Goal: Task Accomplishment & Management: Manage account settings

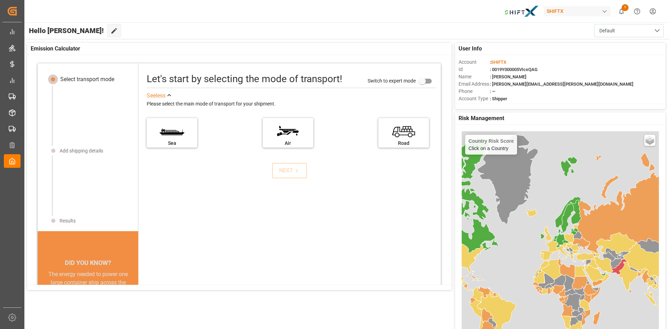
click at [626, 9] on span "1" at bounding box center [624, 7] width 7 height 7
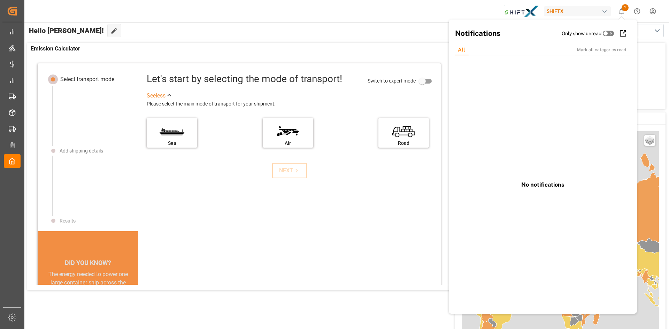
click at [219, 26] on div "Hello [PERSON_NAME]! Edit Cockpit Default" at bounding box center [346, 30] width 645 height 17
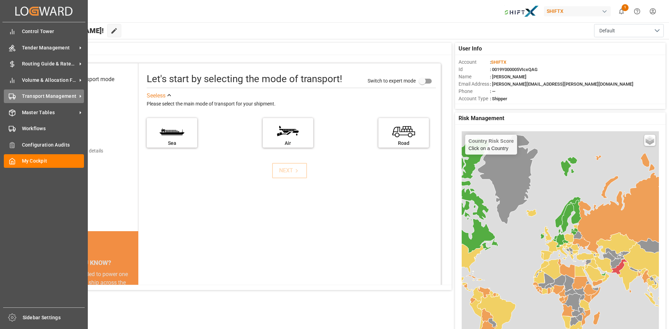
click at [48, 95] on span "Transport Management" at bounding box center [49, 96] width 55 height 7
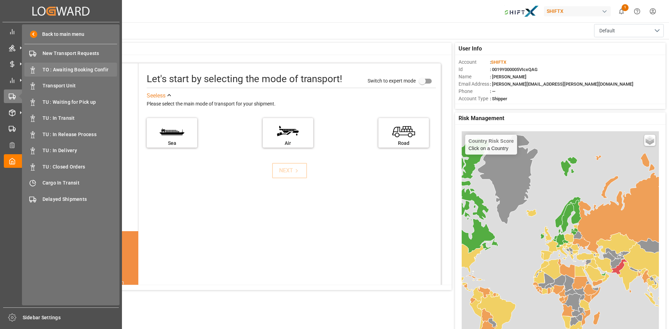
click at [79, 67] on span "TO : Awaiting Booking Confir" at bounding box center [79, 69] width 75 height 7
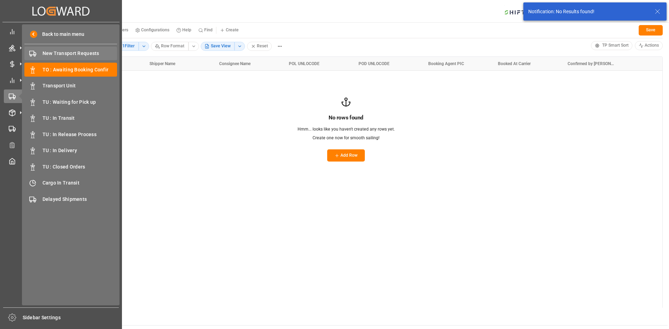
click at [62, 53] on span "New Transport Requests" at bounding box center [79, 53] width 75 height 7
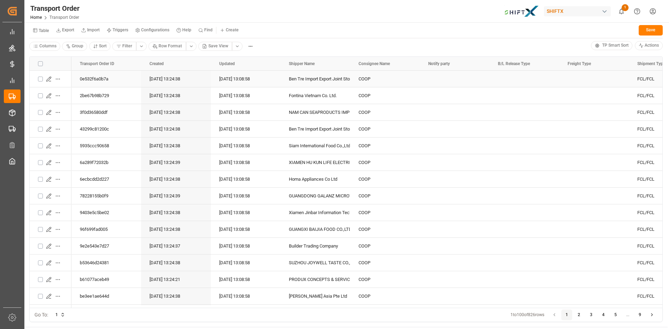
click at [50, 79] on icon "Press SPACE to select this row." at bounding box center [49, 79] width 6 height 6
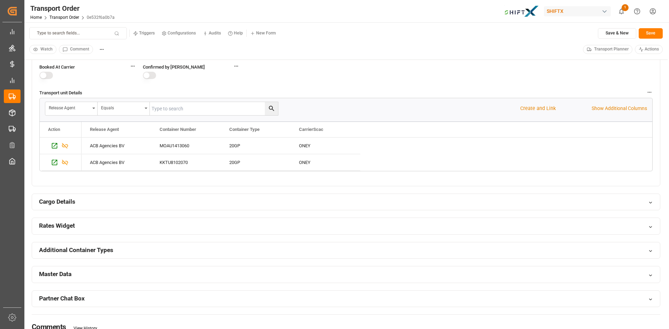
scroll to position [383, 0]
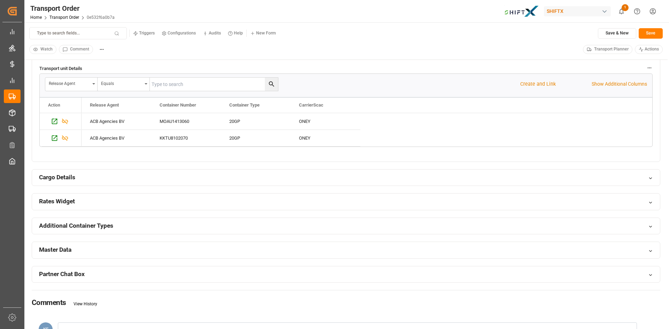
click at [272, 201] on div "Rates Widget" at bounding box center [345, 202] width 627 height 16
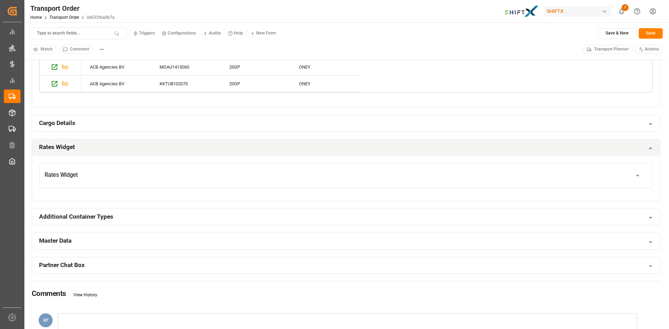
scroll to position [453, 0]
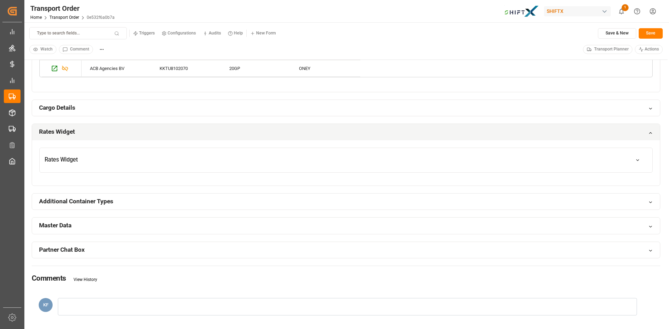
click at [247, 163] on button "Rates Widget" at bounding box center [346, 160] width 612 height 20
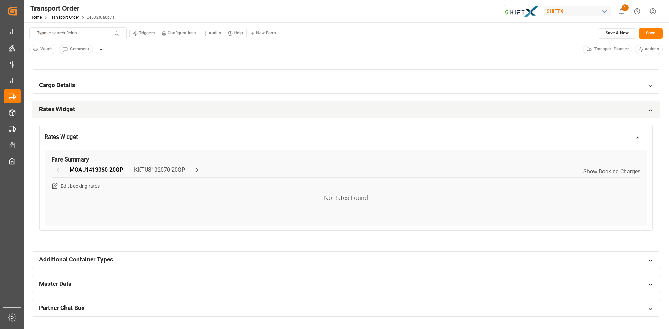
scroll to position [488, 0]
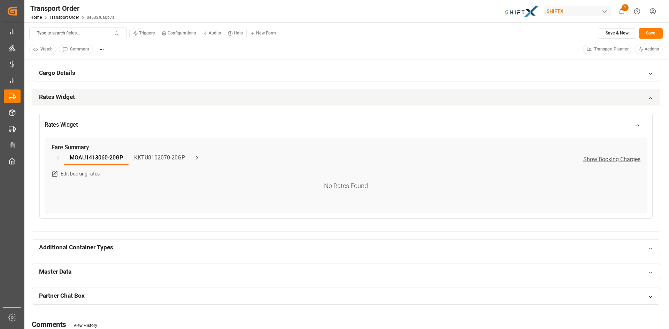
click at [618, 159] on span "Show Booking Charges" at bounding box center [611, 159] width 57 height 6
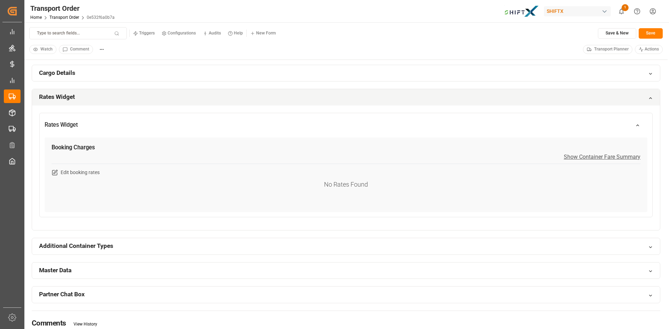
click at [611, 154] on span "Show Container Fare Summary" at bounding box center [601, 157] width 77 height 6
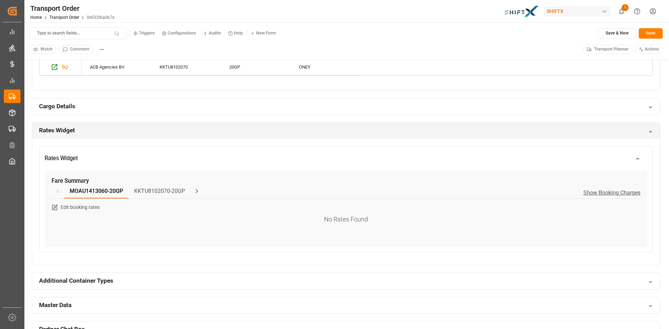
scroll to position [418, 0]
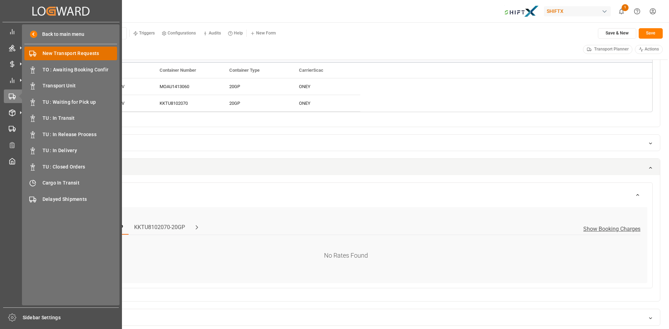
click at [72, 52] on span "New Transport Requests" at bounding box center [79, 53] width 75 height 7
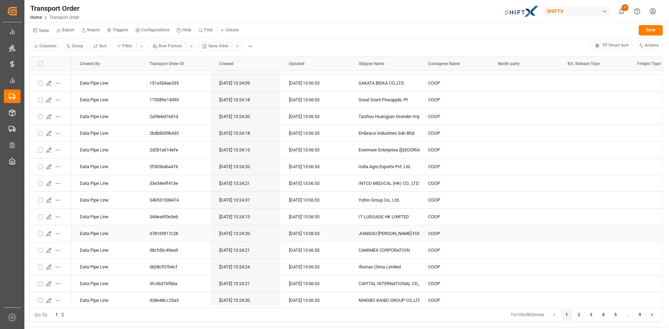
scroll to position [418, 0]
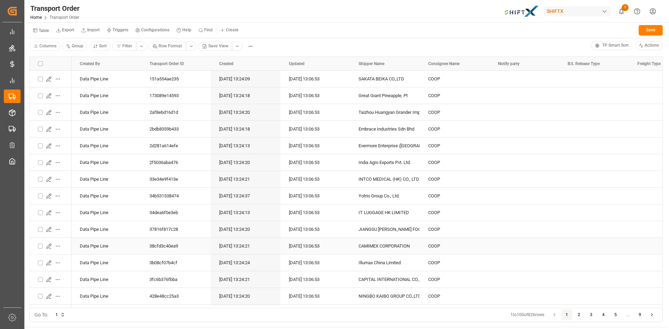
click at [49, 244] on icon "Press SPACE to select this row." at bounding box center [49, 246] width 6 height 6
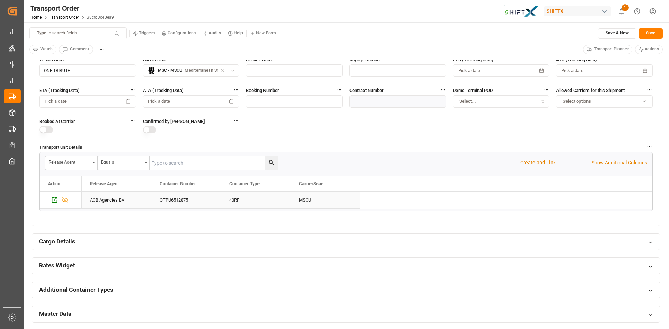
scroll to position [348, 0]
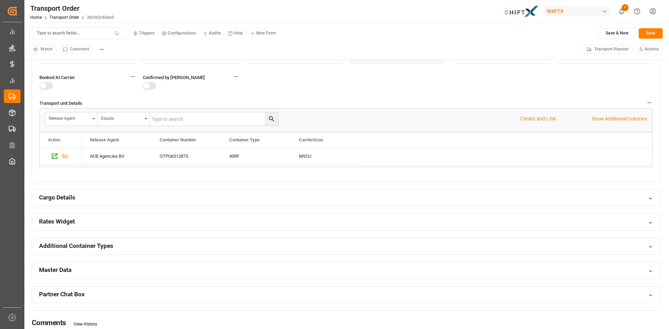
click at [318, 219] on div "Rates Widget" at bounding box center [345, 222] width 627 height 16
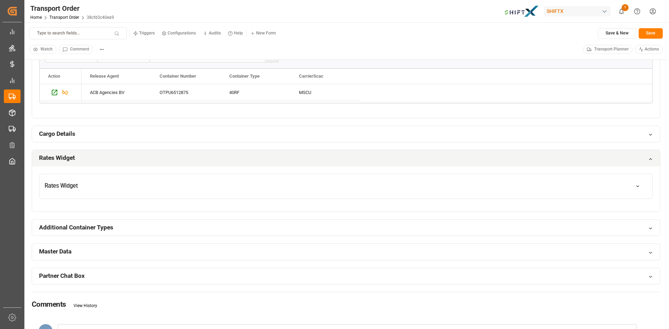
scroll to position [418, 0]
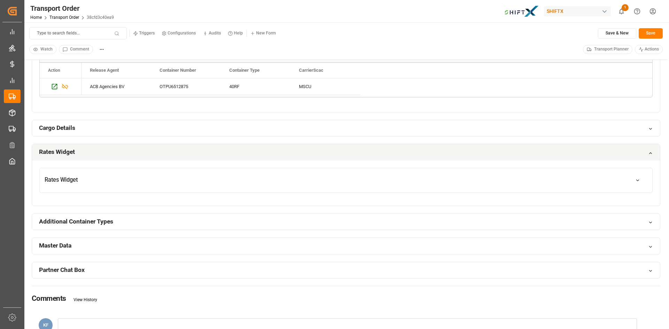
click at [372, 181] on button "Rates Widget" at bounding box center [346, 181] width 612 height 20
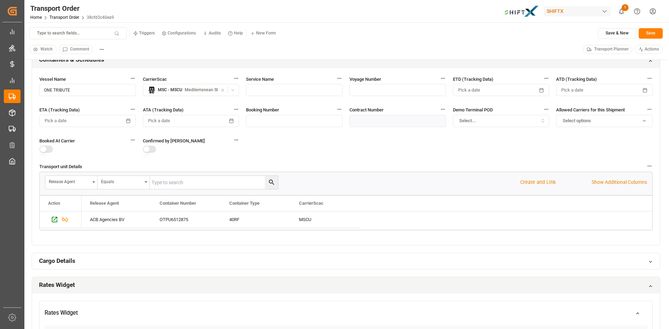
scroll to position [279, 0]
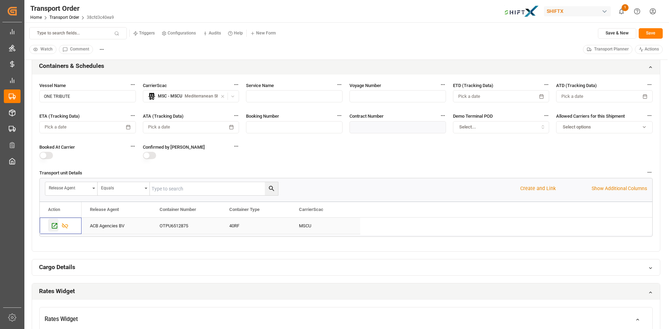
click at [55, 226] on icon "Press SPACE to select this row." at bounding box center [54, 225] width 7 height 7
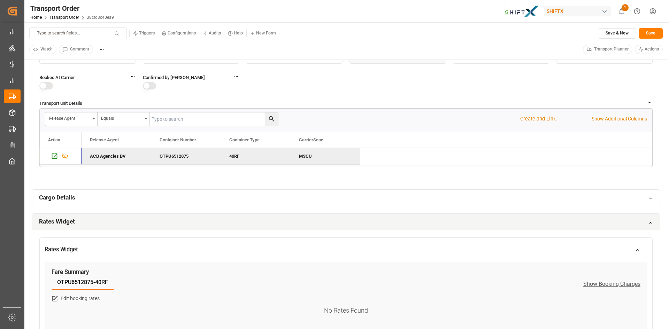
scroll to position [418, 0]
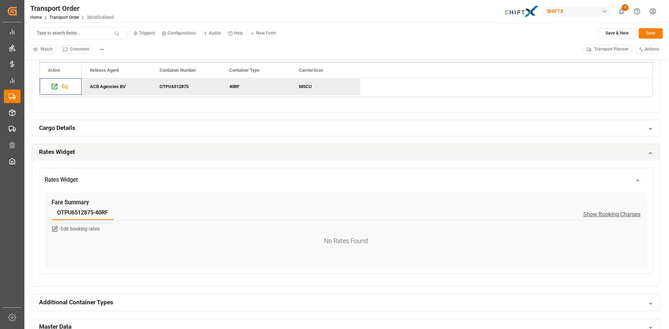
click at [620, 212] on span "Show Booking Charges" at bounding box center [611, 214] width 57 height 6
click at [620, 212] on span "Show Container Fare Summary" at bounding box center [601, 212] width 77 height 6
click at [620, 212] on span "Show Booking Charges" at bounding box center [611, 214] width 57 height 6
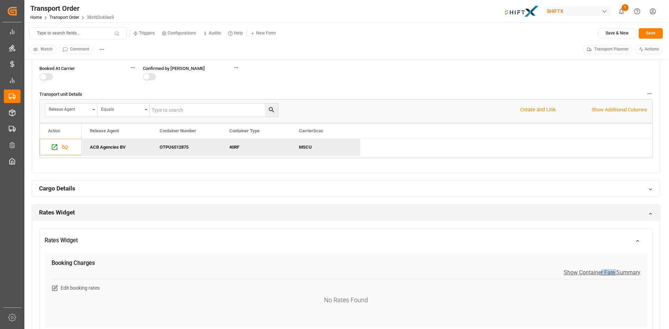
scroll to position [279, 0]
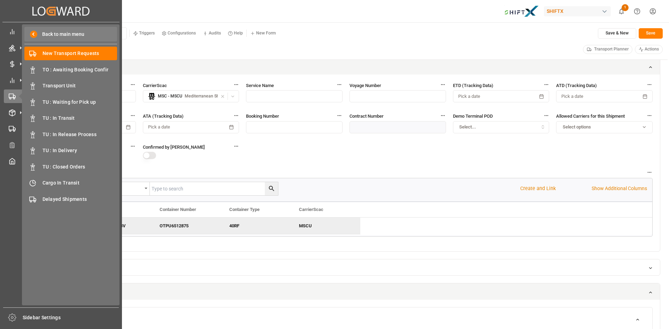
click at [64, 34] on span "Back to main menu" at bounding box center [60, 34] width 47 height 7
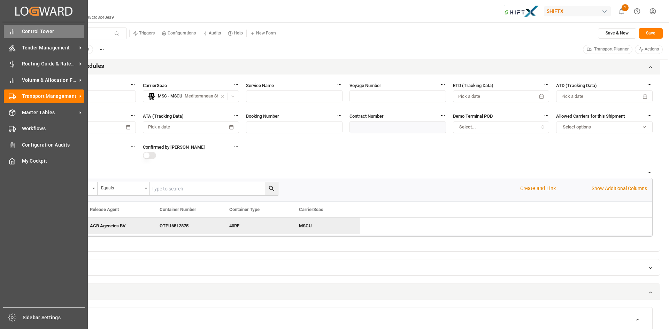
click at [26, 32] on span "Control Tower" at bounding box center [53, 31] width 62 height 7
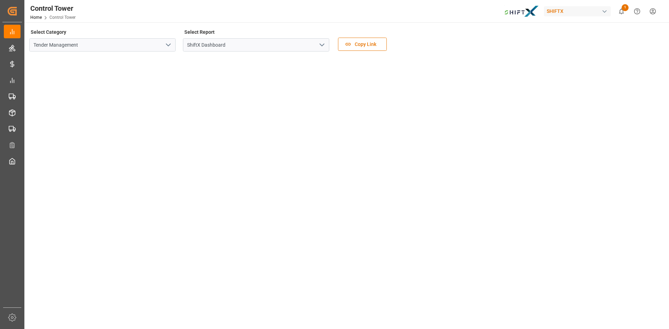
click at [620, 13] on icon "show 1 new notifications" at bounding box center [621, 11] width 5 height 6
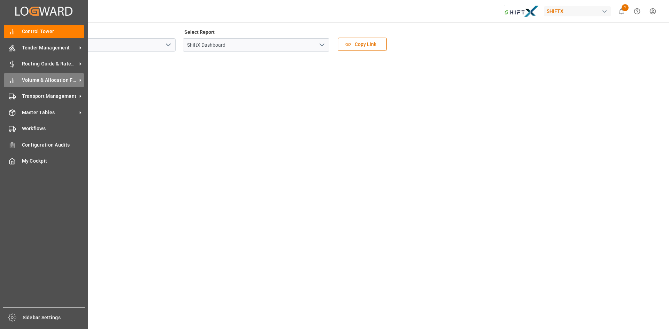
click at [53, 82] on span "Volume & Allocation Forecast" at bounding box center [49, 80] width 55 height 7
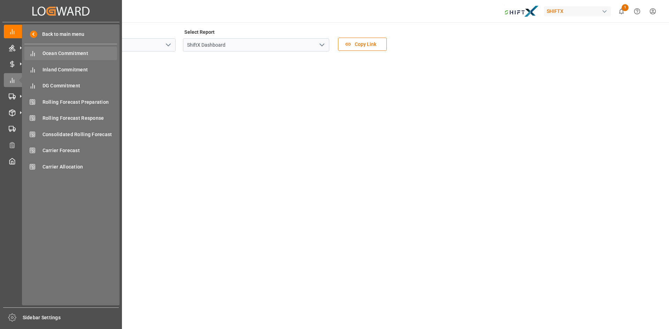
click at [57, 55] on span "Ocean Commitment" at bounding box center [79, 53] width 75 height 7
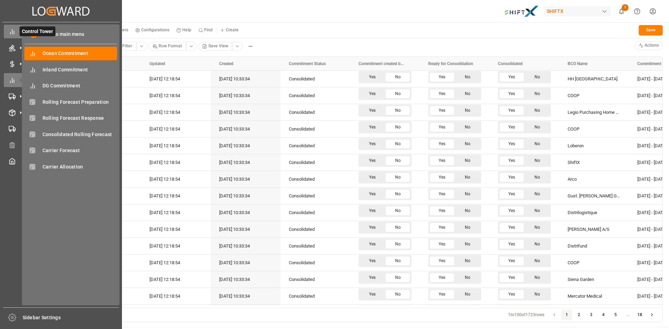
click at [10, 30] on icon at bounding box center [12, 31] width 7 height 7
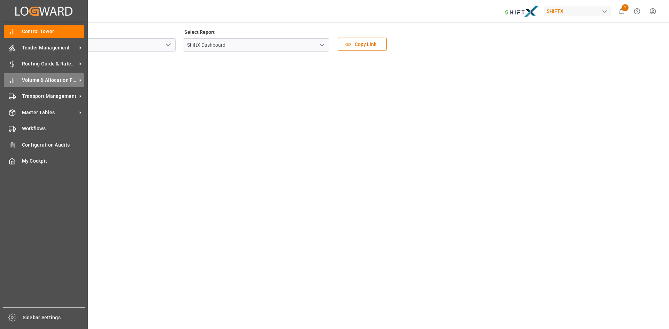
click at [52, 79] on span "Volume & Allocation Forecast" at bounding box center [49, 80] width 55 height 7
click at [39, 95] on span "Transport Management" at bounding box center [49, 96] width 55 height 7
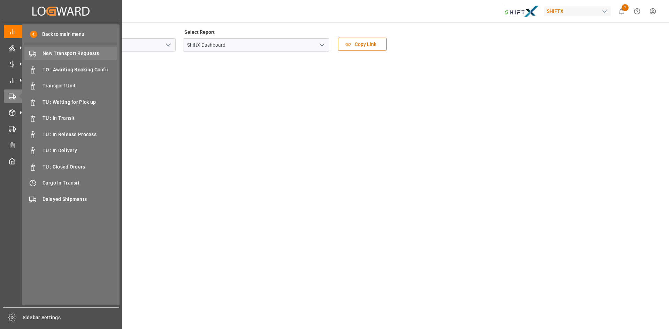
click at [75, 53] on span "New Transport Requests" at bounding box center [79, 53] width 75 height 7
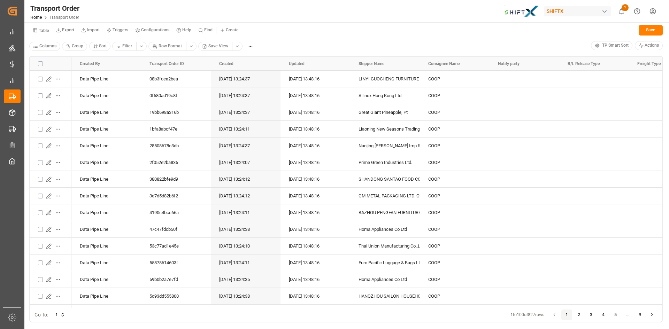
click at [144, 47] on html "Created by potrace 1.15, written by [PERSON_NAME] [DATE]-[DATE] Created by potr…" at bounding box center [334, 164] width 669 height 329
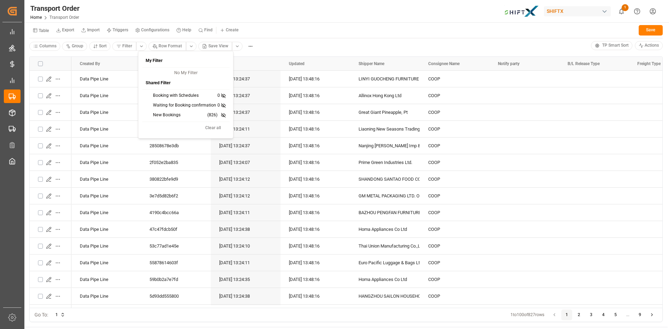
click at [622, 10] on html "Created by potrace 1.15, written by [PERSON_NAME] [DATE]-[DATE] Created by potr…" at bounding box center [334, 164] width 669 height 329
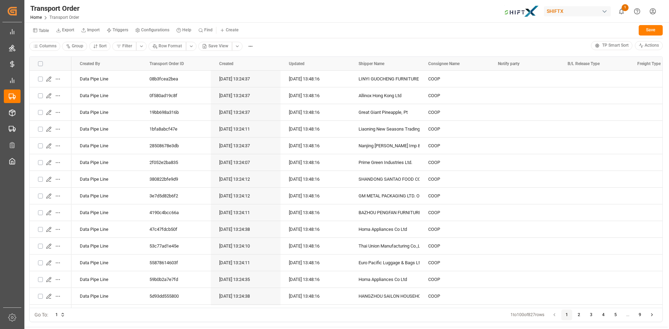
click at [622, 10] on icon "show 1 new notifications" at bounding box center [621, 11] width 5 height 6
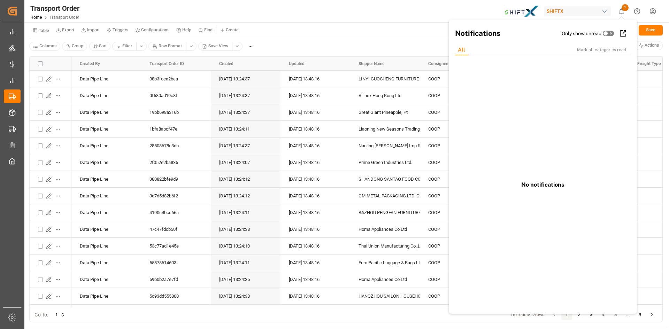
click at [622, 10] on icon "show 1 new notifications" at bounding box center [620, 11] width 7 height 7
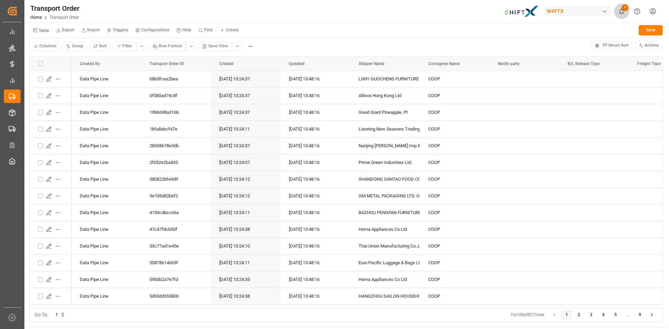
click at [622, 10] on icon "show 1 new notifications" at bounding box center [620, 11] width 7 height 7
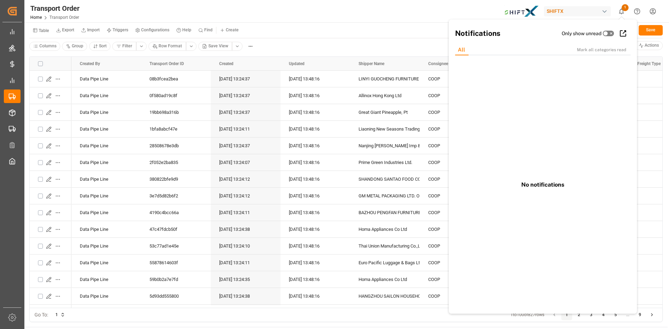
click at [622, 10] on icon "show 1 new notifications" at bounding box center [620, 11] width 7 height 7
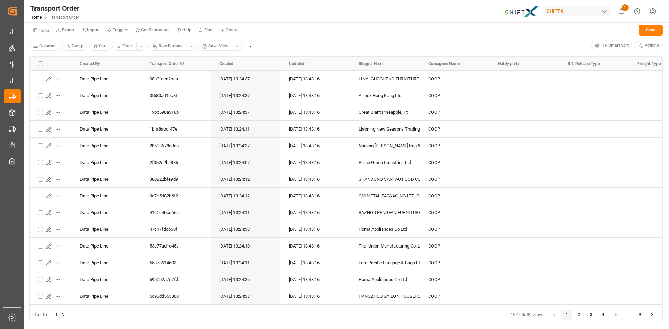
click at [443, 15] on div "Transport Order Home Transport Order SHIFTX 1 Notifications Only show unread Al…" at bounding box center [344, 11] width 649 height 22
click at [650, 12] on html "Created by potrace 1.15, written by [PERSON_NAME] [DATE]-[DATE] Created by potr…" at bounding box center [334, 164] width 669 height 329
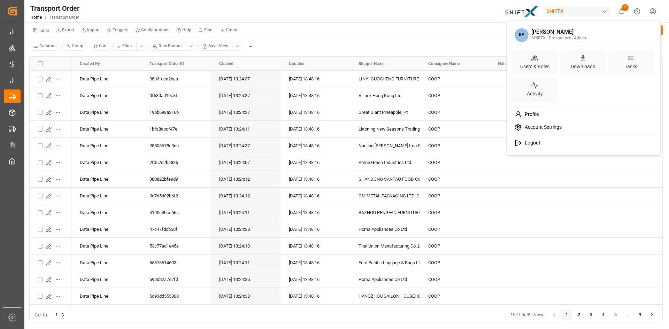
click at [459, 9] on html "Created by potrace 1.15, written by [PERSON_NAME] [DATE]-[DATE] Created by potr…" at bounding box center [334, 164] width 669 height 329
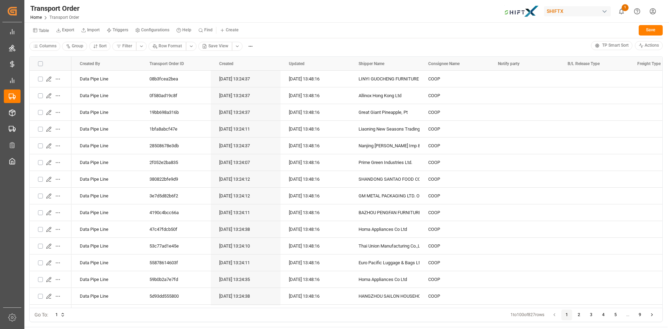
click at [523, 15] on img at bounding box center [521, 11] width 35 height 12
click at [521, 12] on img at bounding box center [521, 11] width 35 height 12
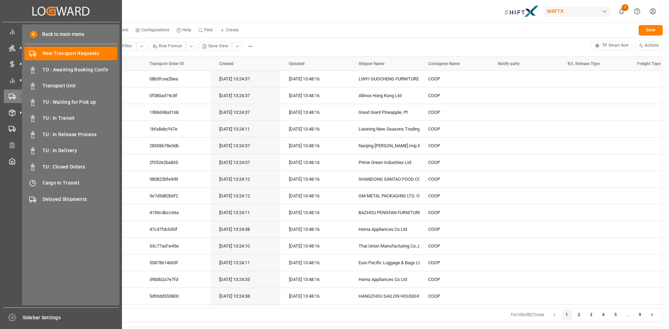
click at [32, 8] on div "Created by potrace 1.15, written by [PERSON_NAME] [DATE]-[DATE] Created by potr…" at bounding box center [60, 11] width 117 height 22
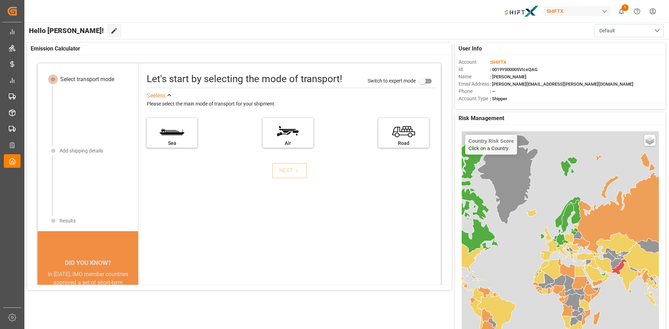
click at [655, 10] on html "Created by potrace 1.15, written by [PERSON_NAME] [DATE]-[DATE] Created by potr…" at bounding box center [334, 164] width 669 height 329
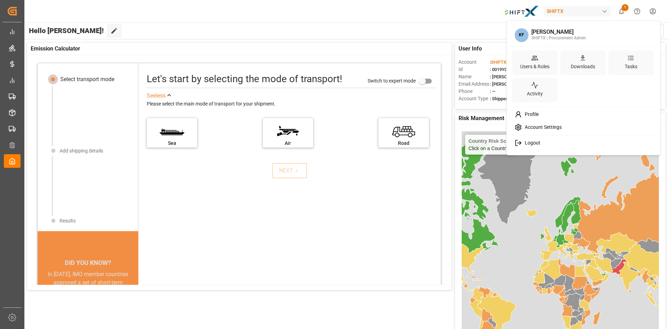
click at [542, 138] on div "Logout" at bounding box center [583, 143] width 143 height 13
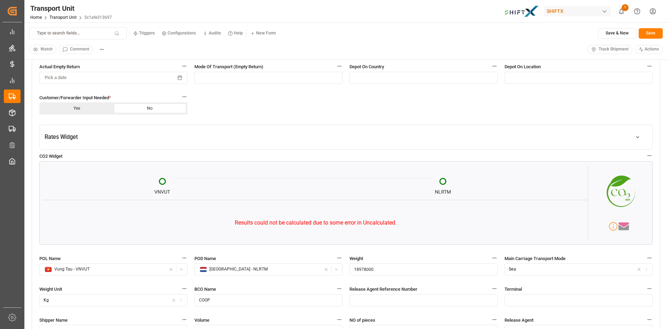
scroll to position [1776, 0]
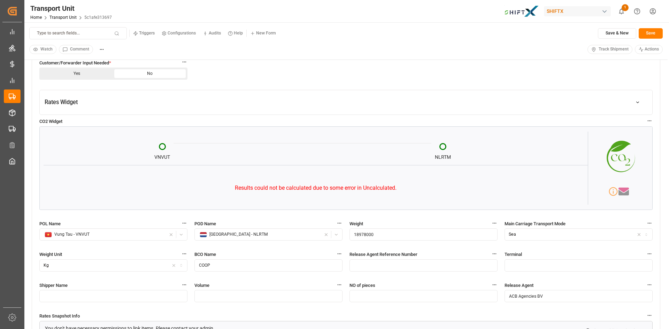
click at [514, 106] on button "Rates Widget" at bounding box center [346, 103] width 612 height 20
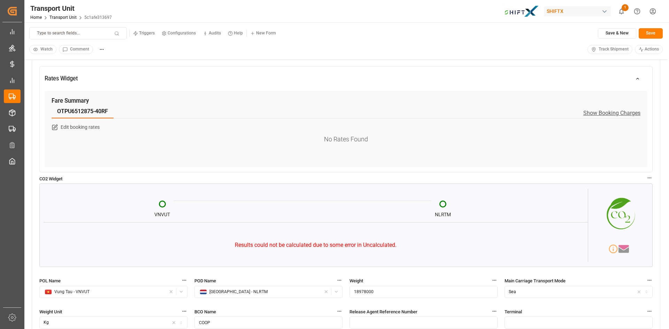
scroll to position [1846, 0]
